Goal: Check status: Check status

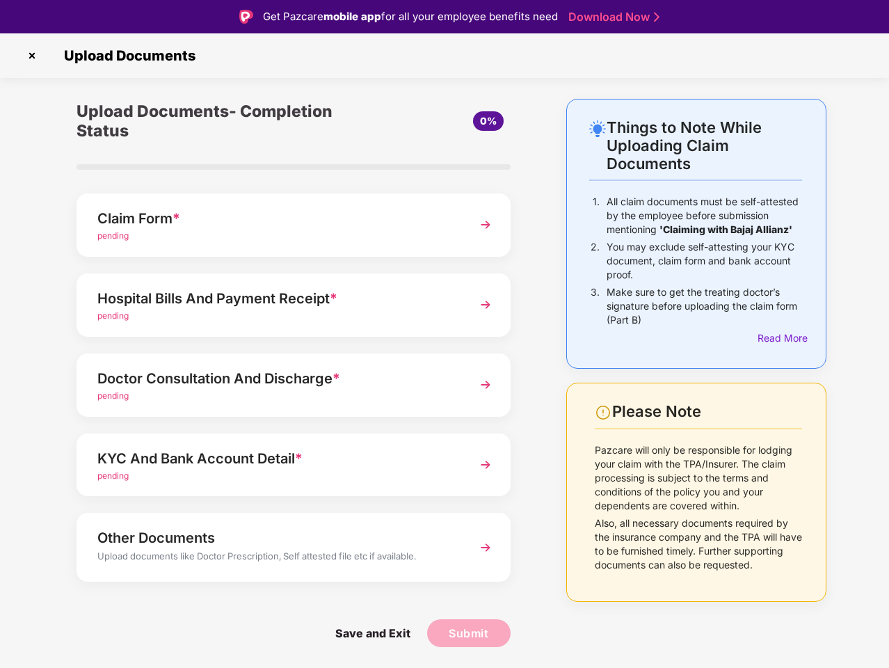
click at [32, 56] on img at bounding box center [32, 56] width 22 height 22
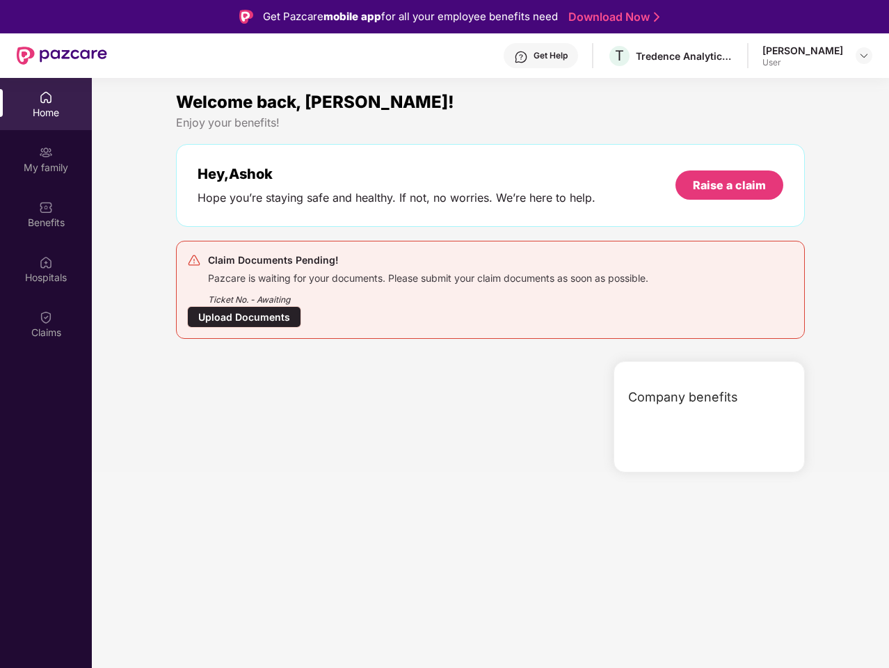
click at [780, 361] on div "Company benefits" at bounding box center [709, 416] width 191 height 111
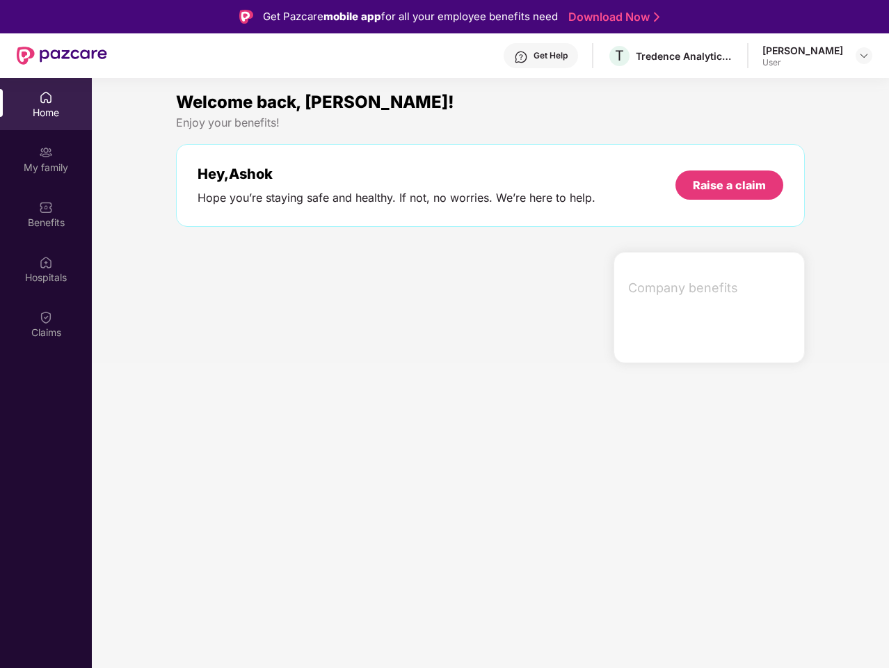
click at [294, 225] on div "Hey, [PERSON_NAME] you’re staying safe and healthy. If not, no worries. We’re h…" at bounding box center [490, 185] width 629 height 83
click at [294, 305] on div at bounding box center [389, 307] width 438 height 111
click at [294, 385] on section "Welcome back, [PERSON_NAME]! Enjoy your benefits! Hey, [PERSON_NAME] Hope you’r…" at bounding box center [490, 412] width 797 height 668
click at [294, 465] on section "Welcome back, [PERSON_NAME]! Enjoy your benefits! Hey, [PERSON_NAME] Hope you’r…" at bounding box center [490, 412] width 797 height 668
click at [294, 547] on section "Welcome back, [PERSON_NAME]! Enjoy your benefits! Hey, [PERSON_NAME] Hope you’r…" at bounding box center [490, 412] width 797 height 668
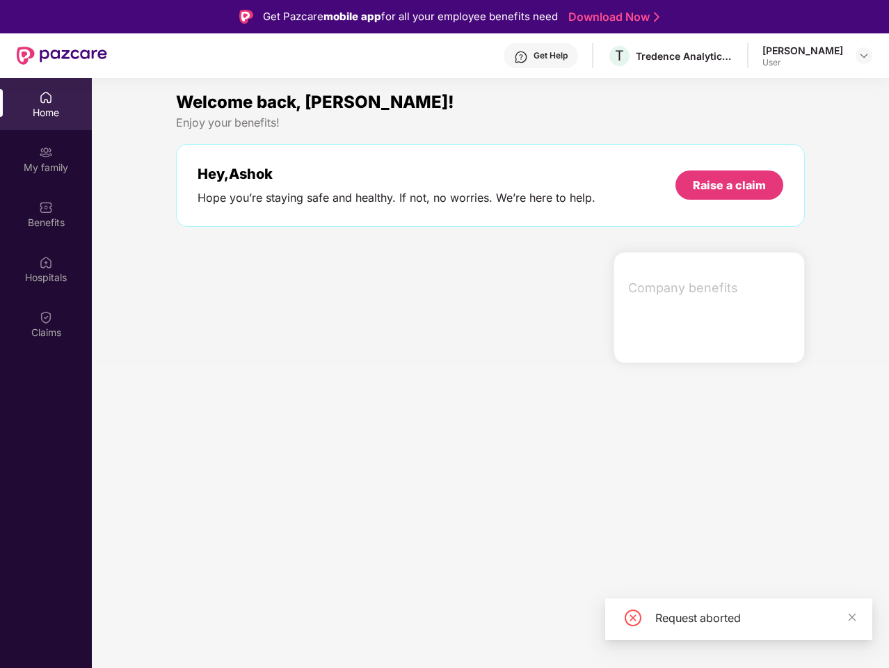
click at [372, 633] on section "Welcome back, [PERSON_NAME]! Enjoy your benefits! Hey, [PERSON_NAME] Hope you’r…" at bounding box center [490, 412] width 797 height 668
click at [469, 633] on section "Welcome back, [PERSON_NAME]! Enjoy your benefits! Hey, [PERSON_NAME] Hope you’r…" at bounding box center [490, 412] width 797 height 668
